Goal: Book appointment/travel/reservation

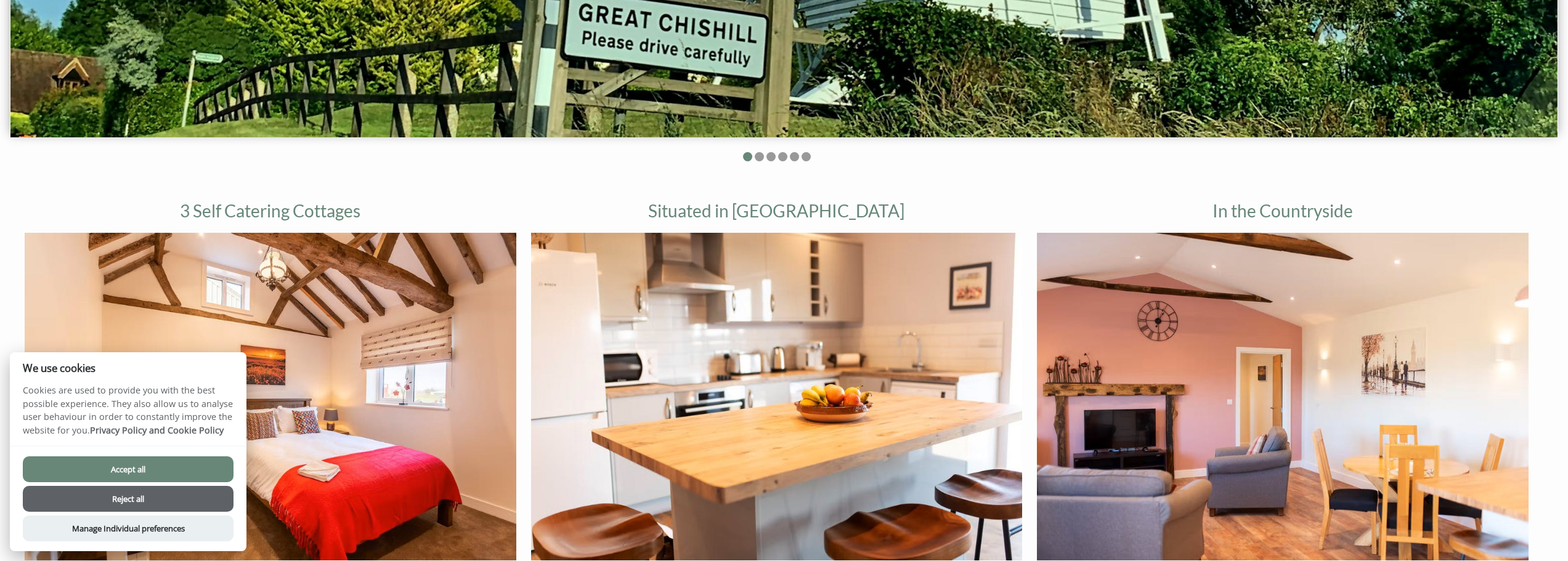
scroll to position [554, 0]
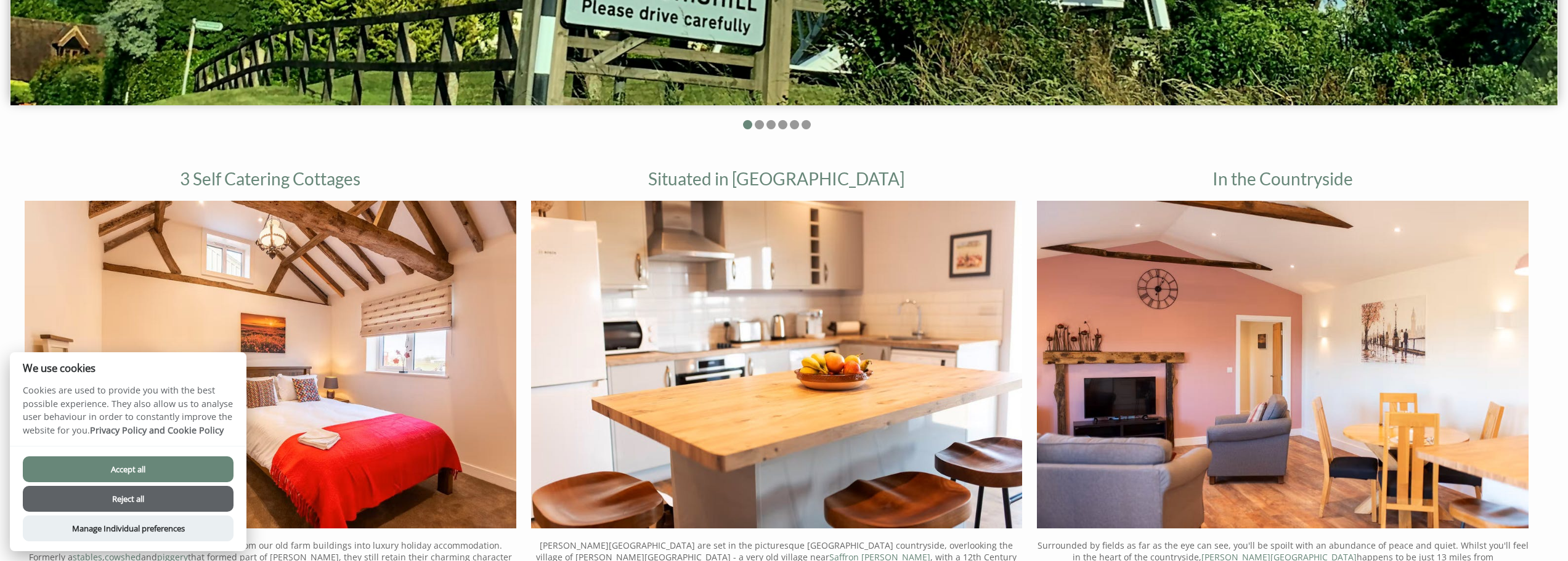
click at [190, 469] on button "Accept all" at bounding box center [128, 470] width 211 height 26
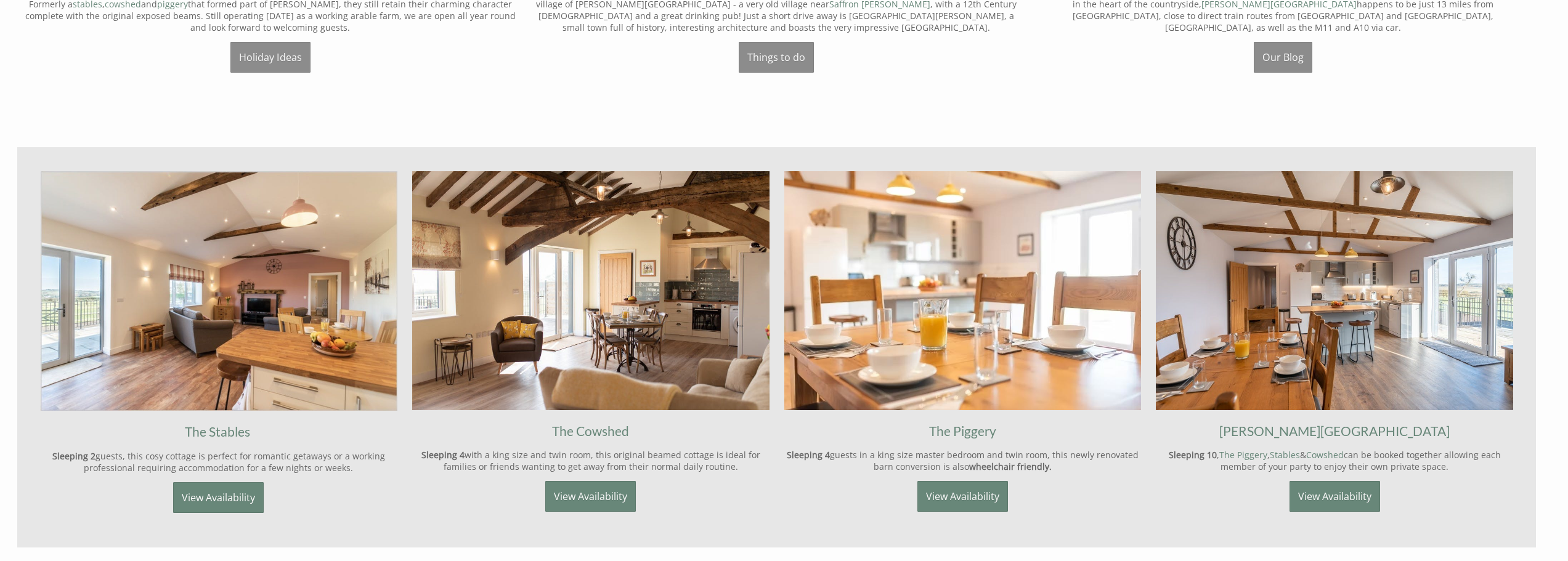
scroll to position [1109, 0]
click at [1302, 499] on link "View Availability" at bounding box center [1335, 495] width 90 height 31
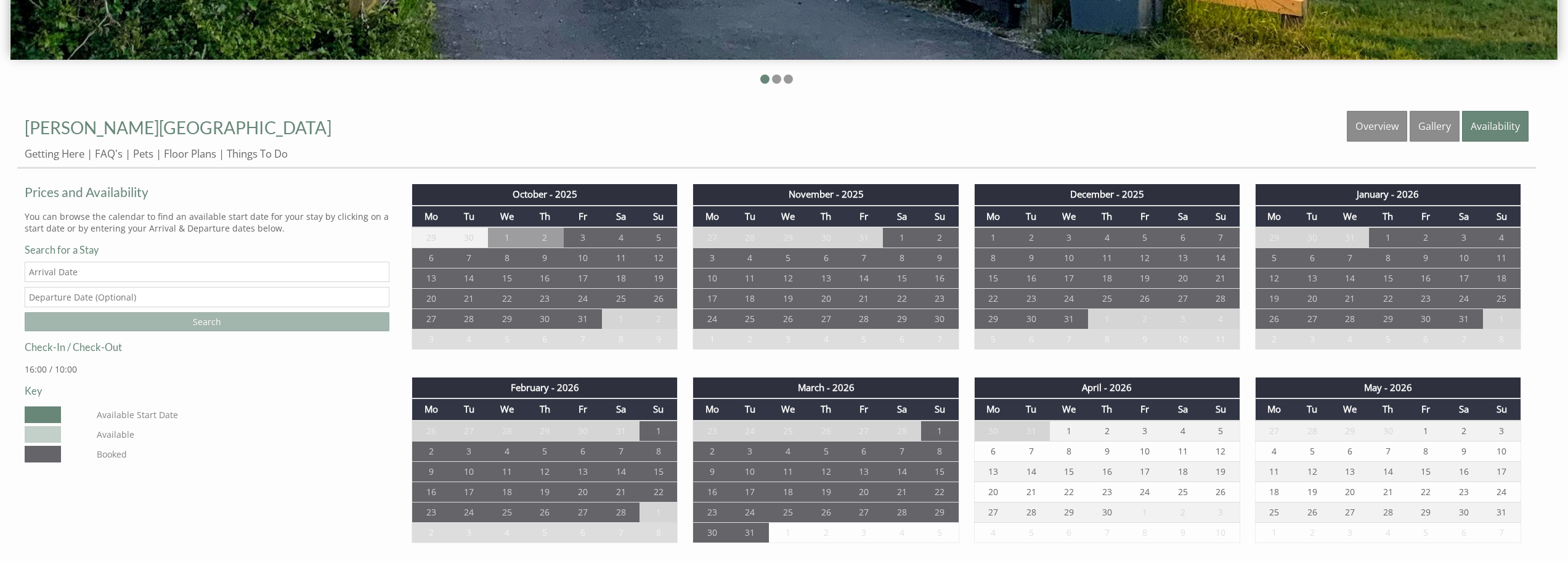
scroll to position [616, 0]
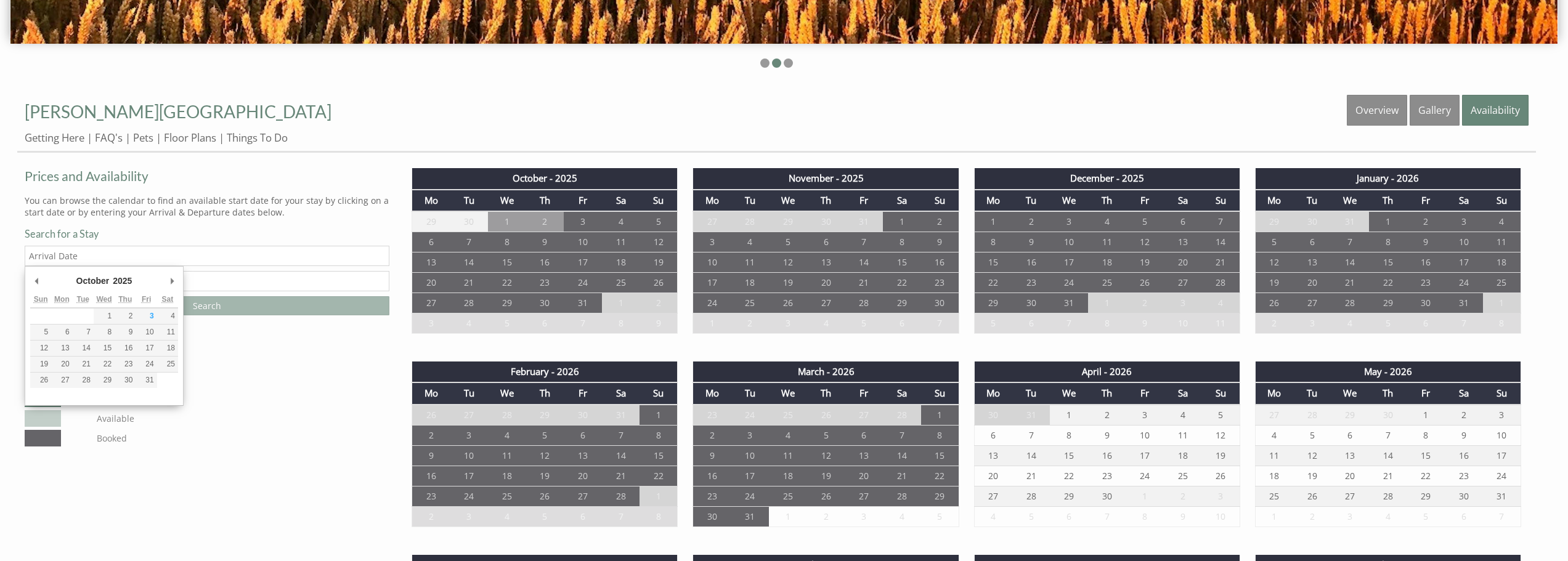
click at [289, 249] on input "Date" at bounding box center [207, 257] width 365 height 21
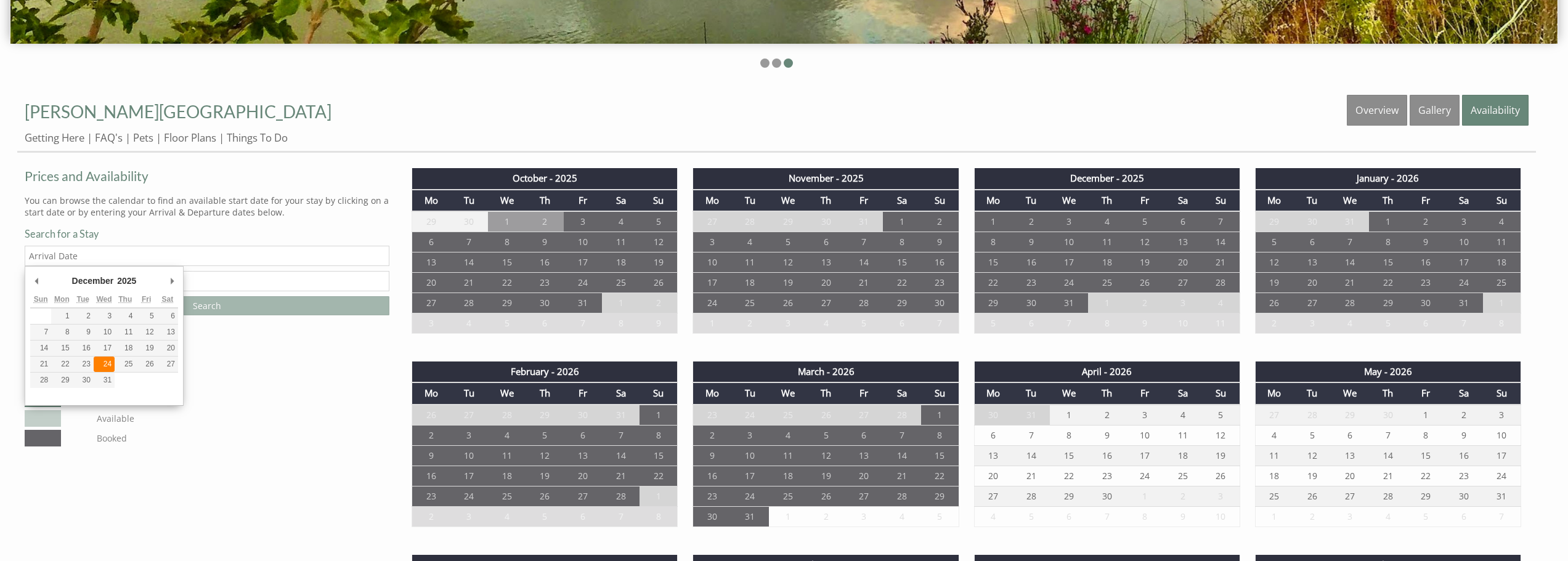
type input "[DATE]"
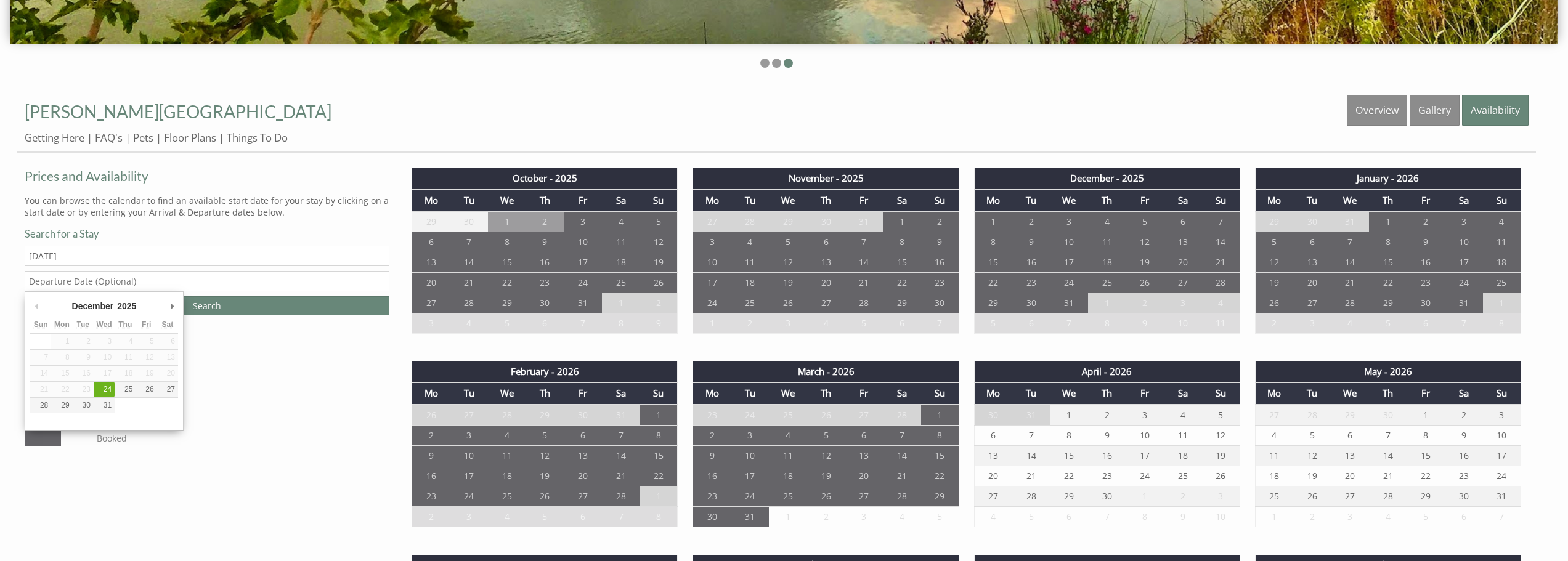
click at [145, 286] on input "text" at bounding box center [207, 281] width 365 height 21
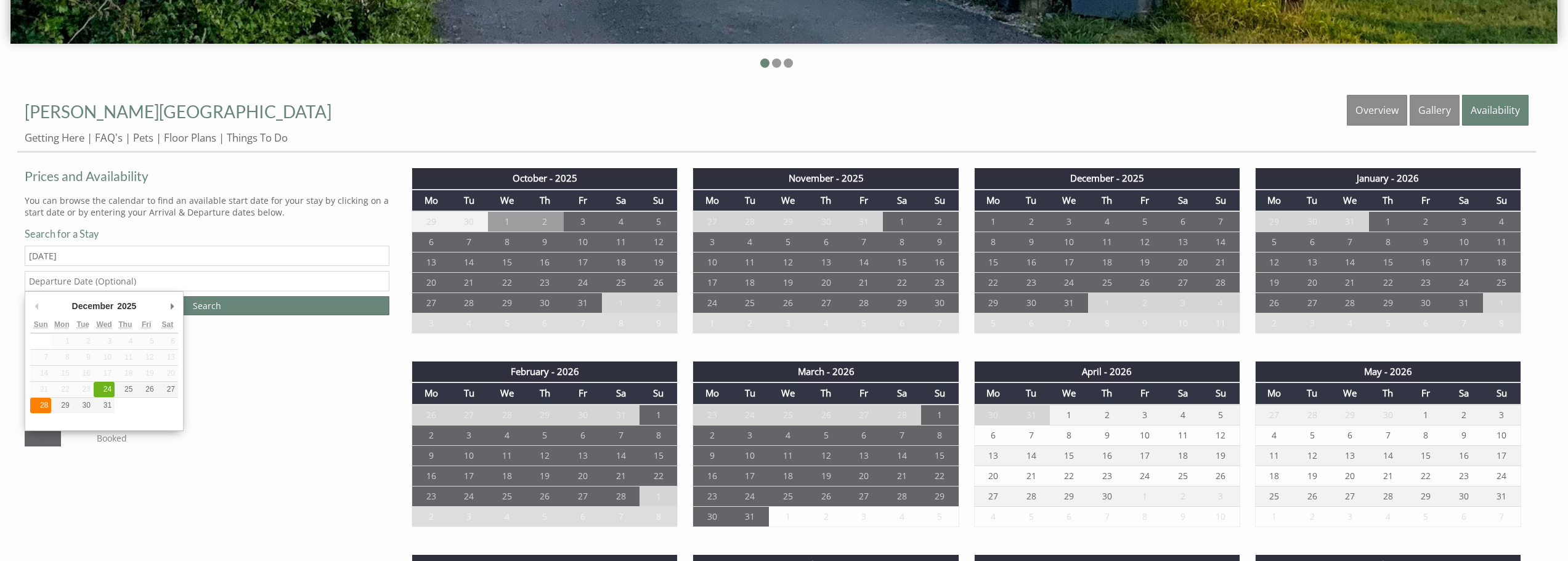
type input "[DATE]"
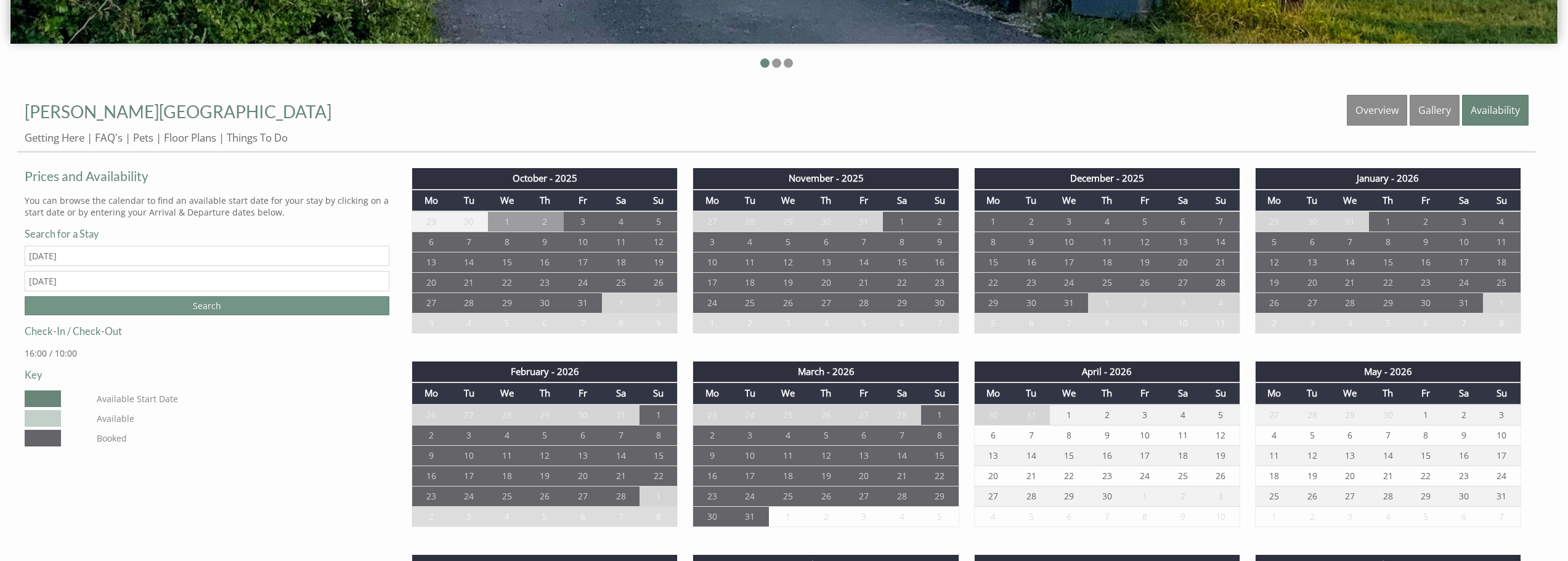
click at [201, 304] on input "Search" at bounding box center [207, 305] width 365 height 19
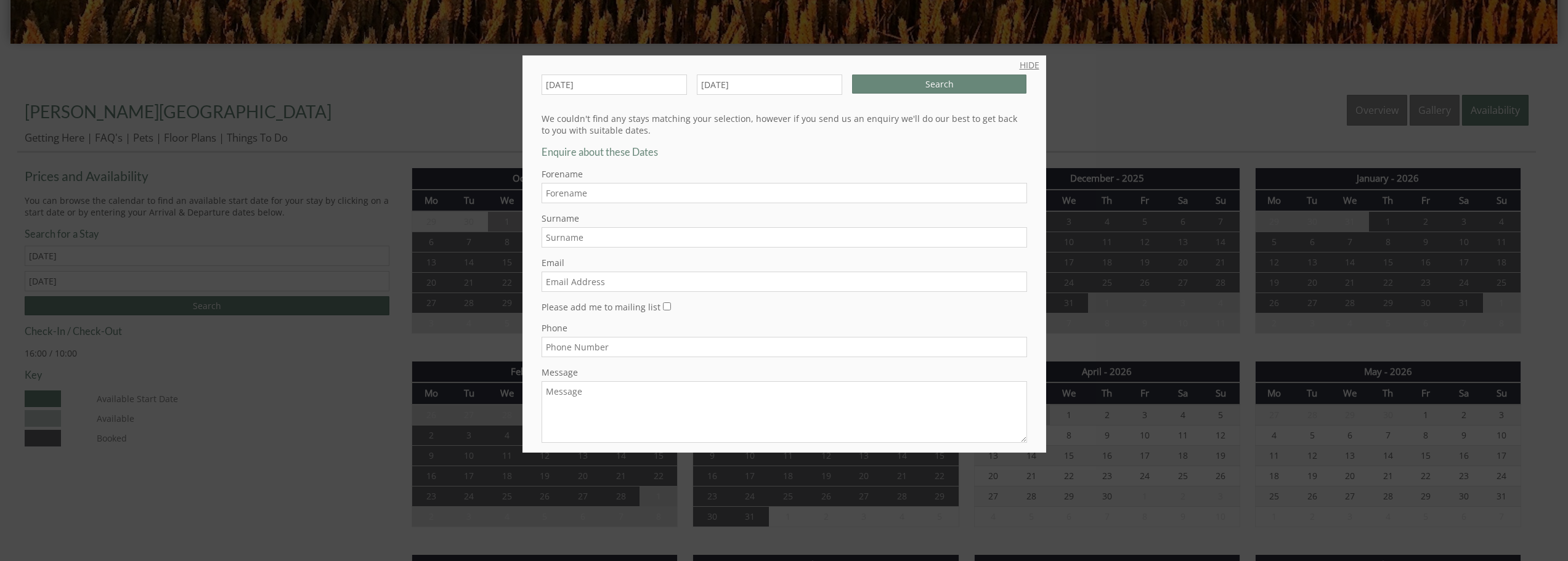
click at [1024, 66] on link "HIDE" at bounding box center [1029, 65] width 20 height 11
